Goal: Information Seeking & Learning: Learn about a topic

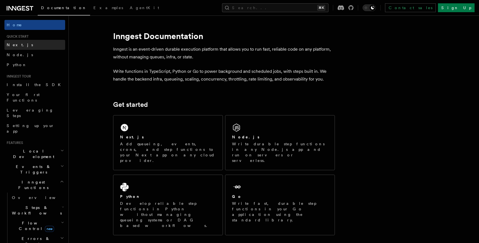
click at [22, 43] on link "Next.js" at bounding box center [34, 45] width 61 height 10
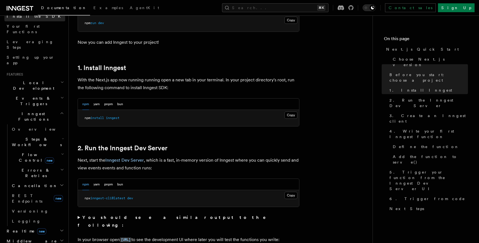
scroll to position [79, 0]
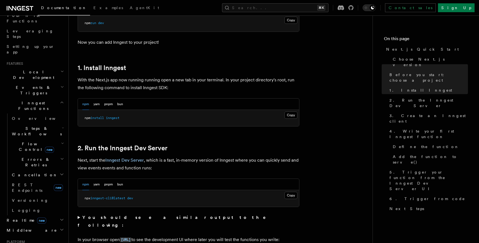
click at [44, 126] on span "Steps & Workflows" at bounding box center [36, 131] width 52 height 11
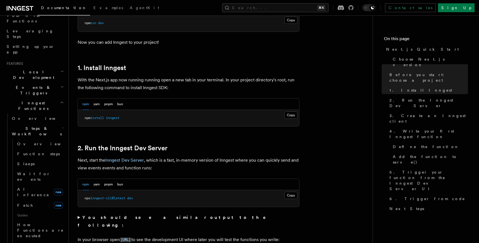
click at [44, 126] on span "Steps & Workflows" at bounding box center [36, 131] width 52 height 11
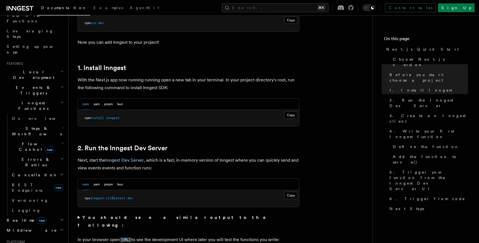
click at [44, 126] on span "Steps & Workflows" at bounding box center [36, 131] width 52 height 11
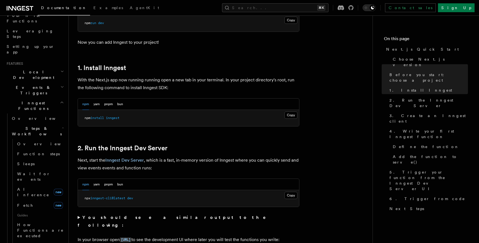
click at [44, 126] on span "Steps & Workflows" at bounding box center [36, 131] width 52 height 11
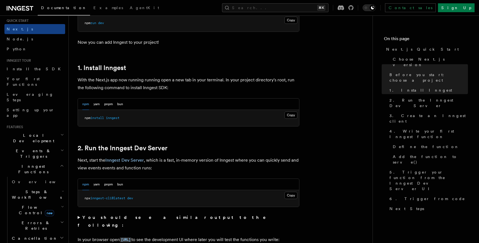
scroll to position [7, 0]
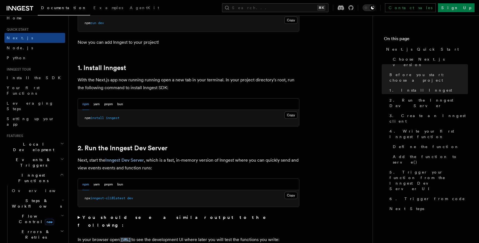
click at [37, 173] on span "Inngest Functions" at bounding box center [31, 178] width 55 height 11
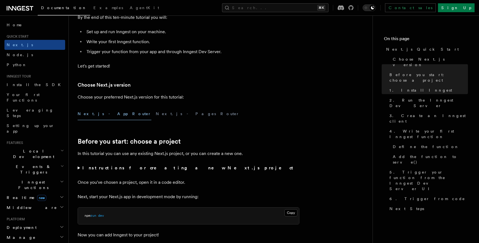
scroll to position [0, 0]
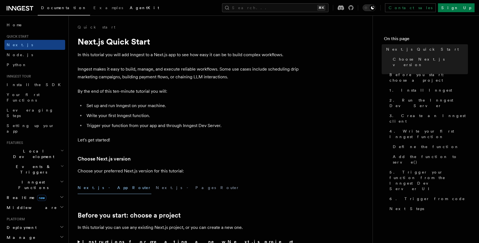
click at [130, 7] on span "AgentKit" at bounding box center [144, 8] width 29 height 4
